Goal: Obtain resource: Obtain resource

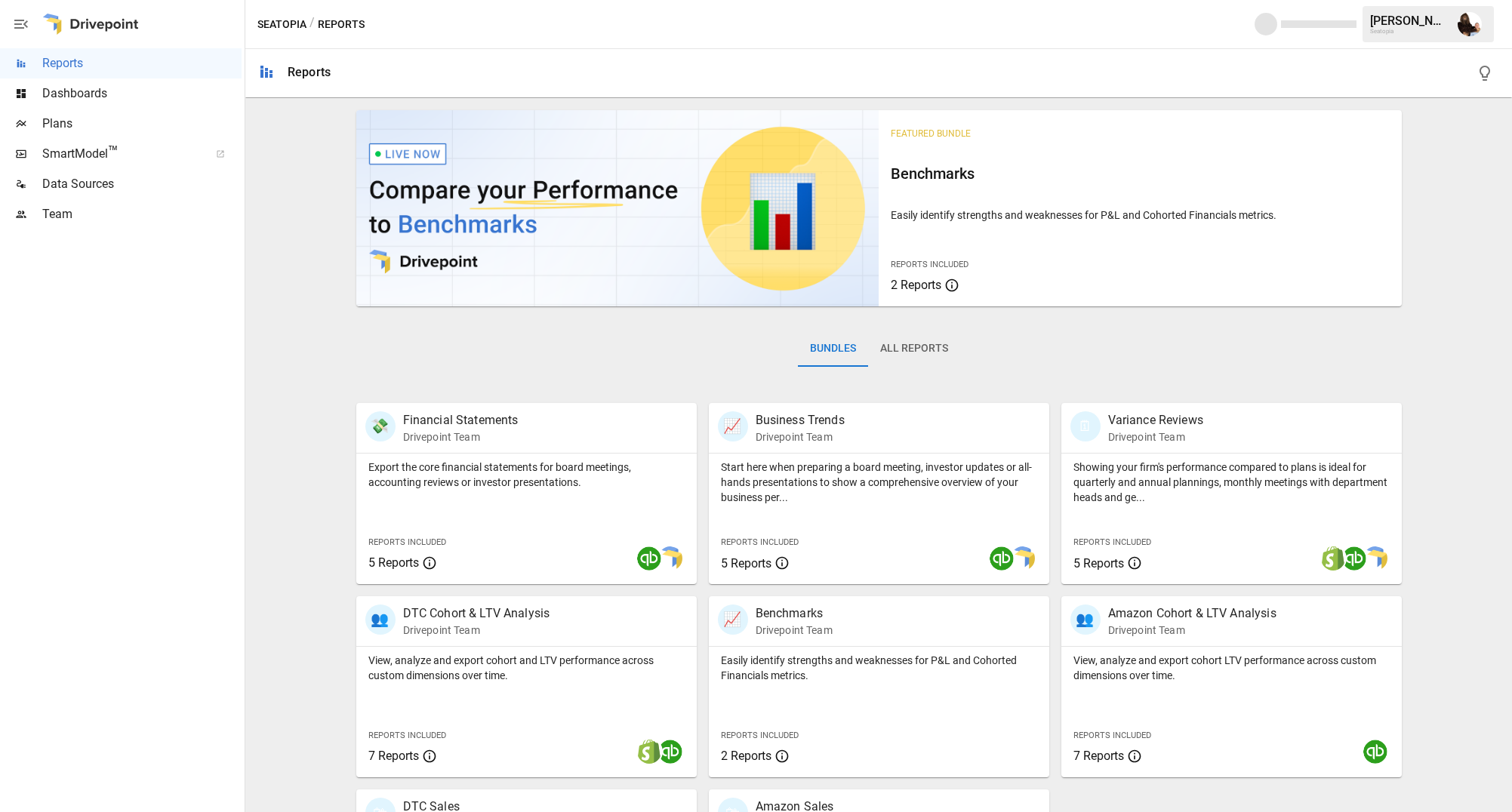
click at [98, 117] on span "Plans" at bounding box center [142, 123] width 199 height 18
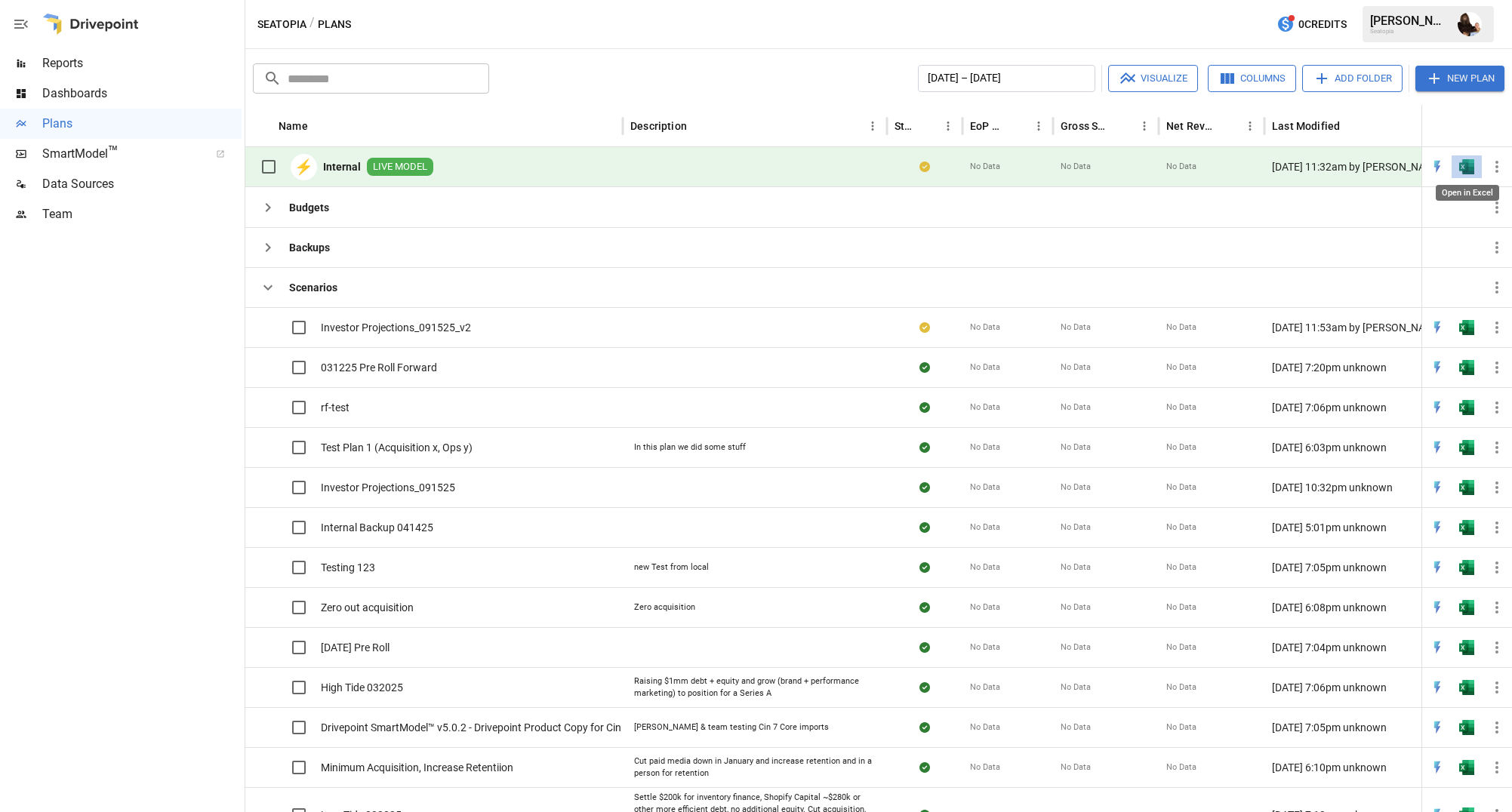
click at [1466, 167] on img "Open in Excel" at bounding box center [1467, 167] width 15 height 15
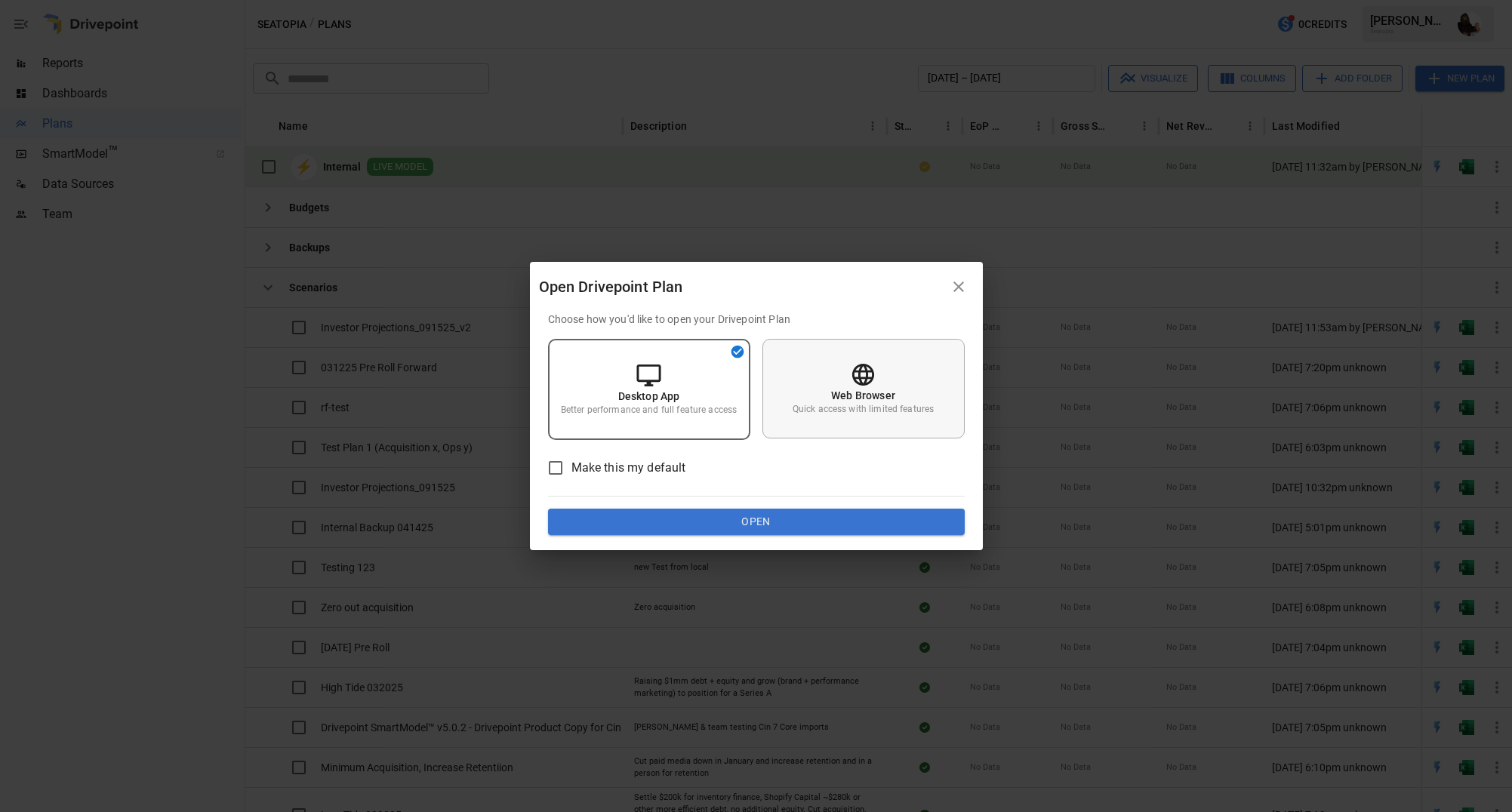
click at [853, 370] on icon at bounding box center [862, 373] width 22 height 22
click at [760, 529] on button "Open" at bounding box center [756, 522] width 417 height 28
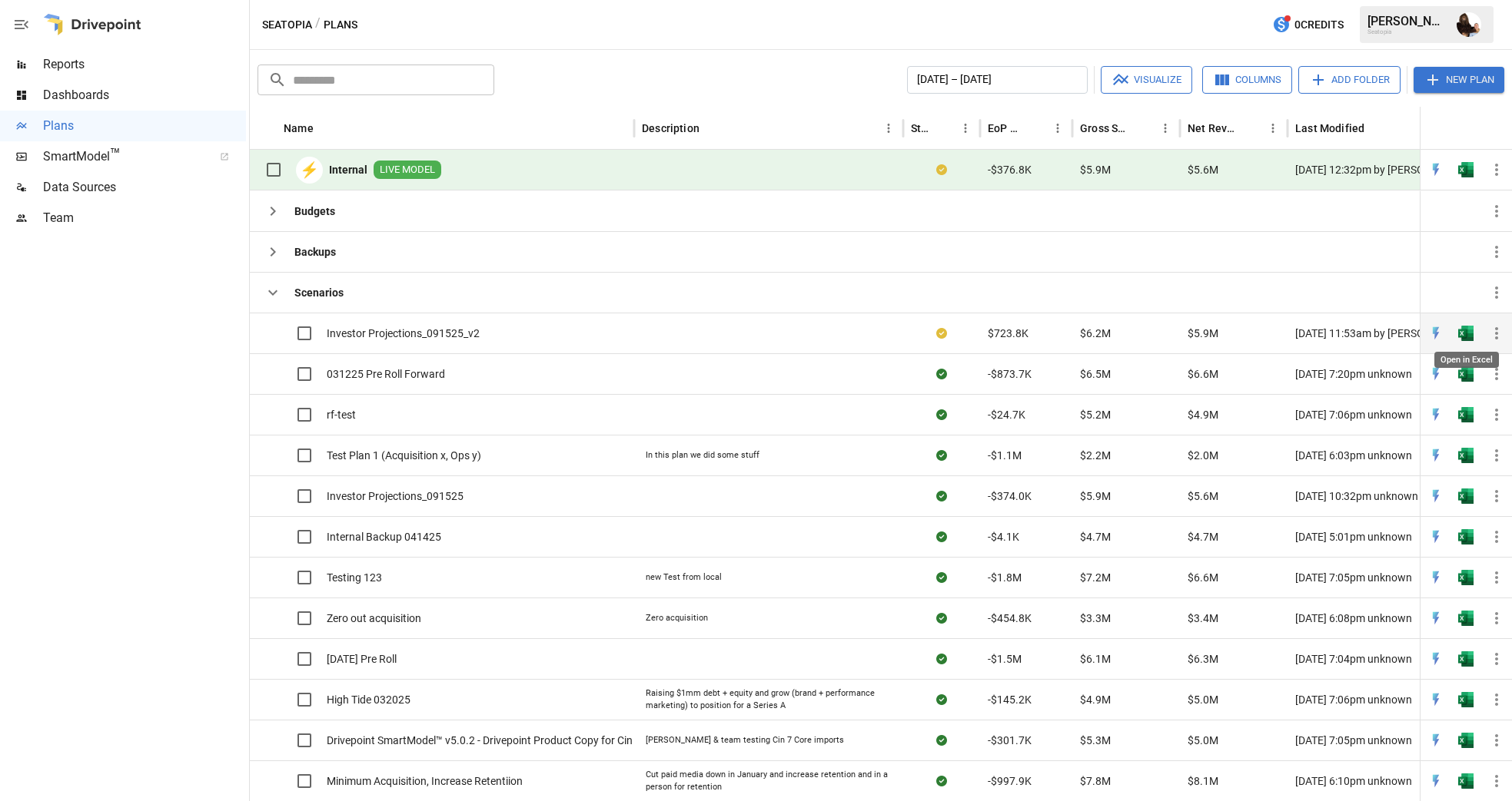
click at [1464, 330] on img "Open in Excel" at bounding box center [1466, 333] width 15 height 15
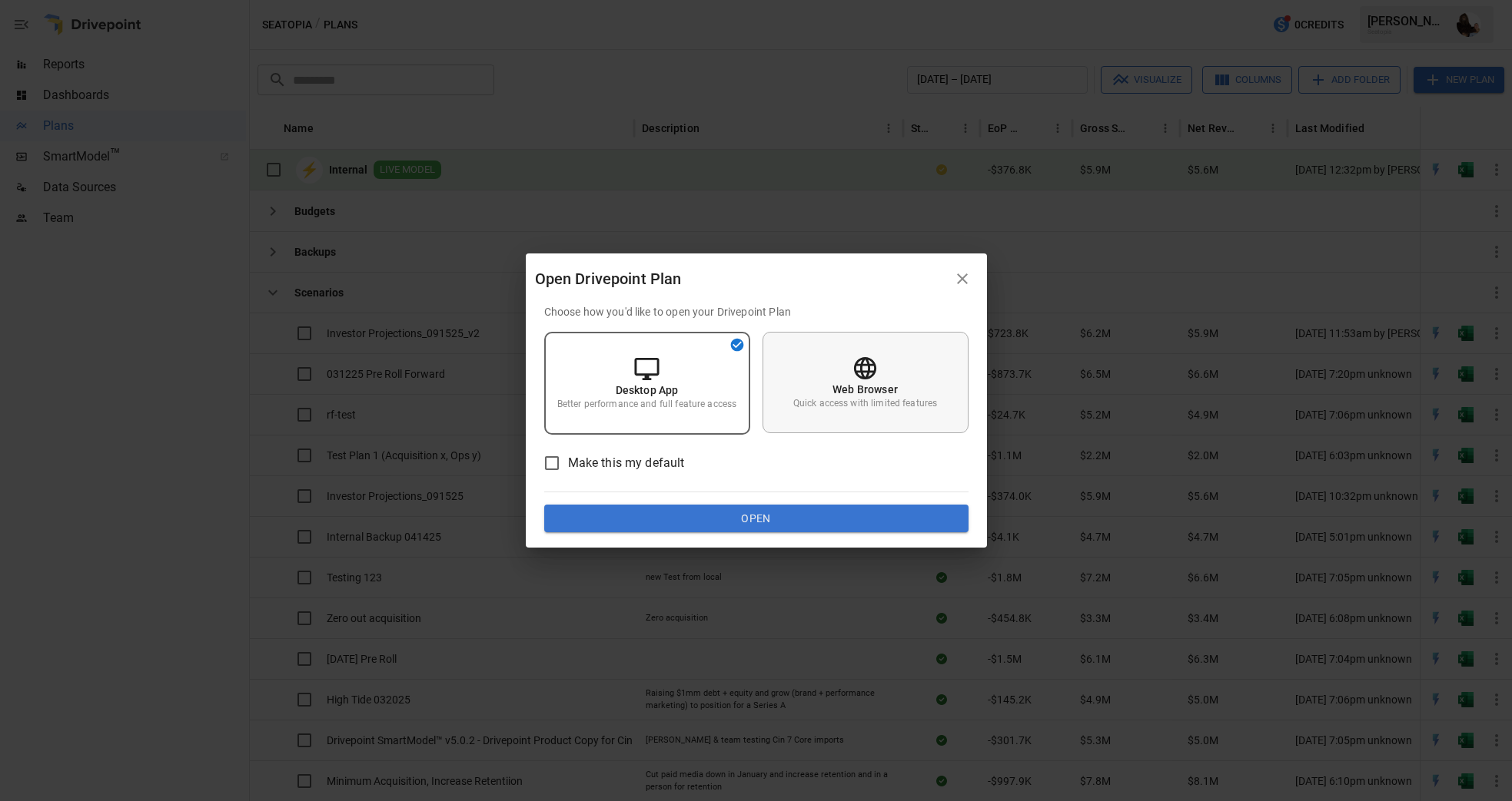
click at [815, 369] on div "Web Browser Quick access with limited features" at bounding box center [865, 382] width 206 height 101
click at [768, 518] on button "Open" at bounding box center [756, 518] width 424 height 28
